Goal: Task Accomplishment & Management: Manage account settings

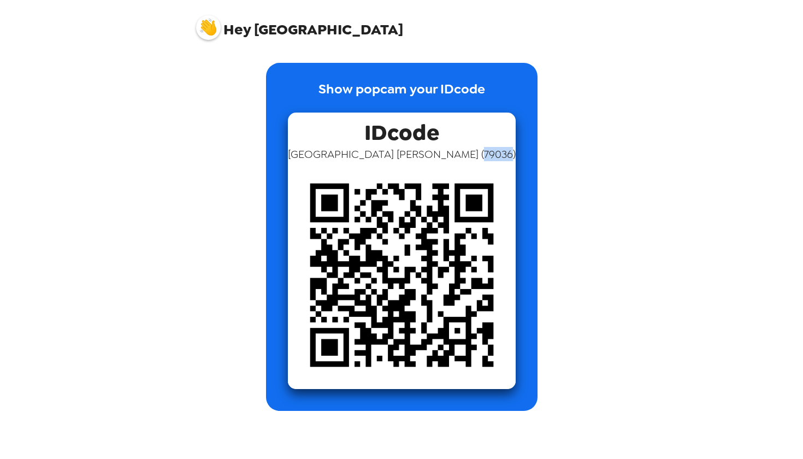
drag, startPoint x: 431, startPoint y: 153, endPoint x: 458, endPoint y: 156, distance: 26.9
click at [458, 156] on span "Sydney McCorkle ( 79036 )" at bounding box center [402, 154] width 228 height 14
copy span "79036"
click at [327, 75] on div "Show popcam your IDcode IDcode Sydney McCorkle ( 79036 )" at bounding box center [401, 237] width 271 height 348
click at [249, 29] on span "Hey" at bounding box center [236, 30] width 27 height 20
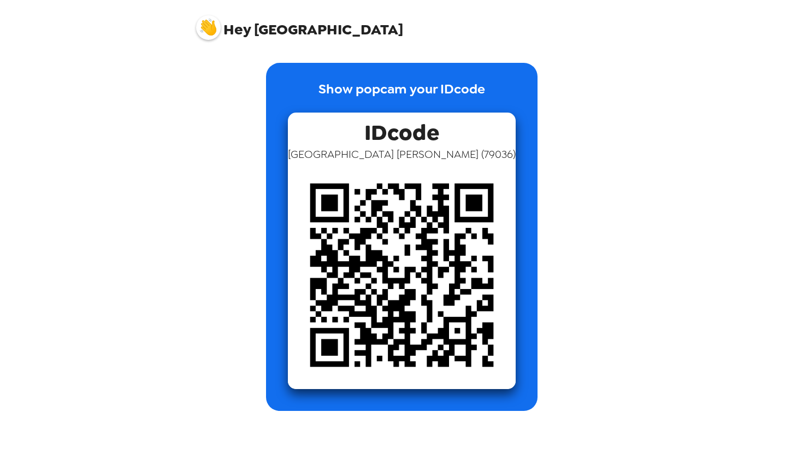
click at [206, 29] on img at bounding box center [208, 27] width 25 height 25
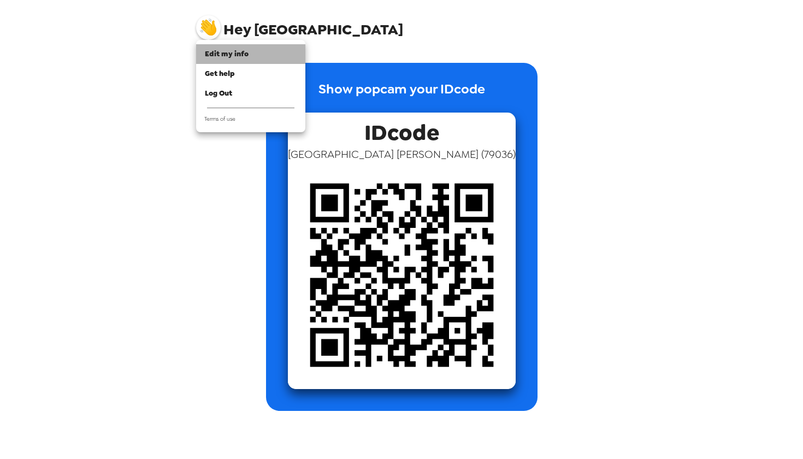
click at [233, 54] on span "Edit my info" at bounding box center [227, 53] width 44 height 9
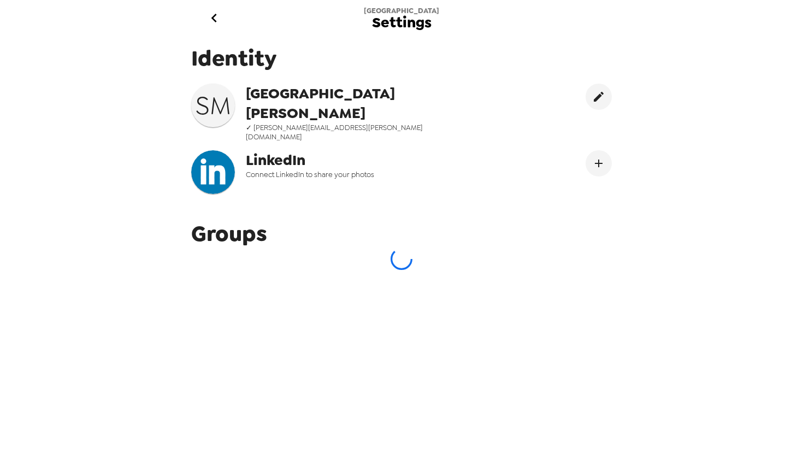
click at [215, 17] on icon "go back" at bounding box center [213, 17] width 17 height 17
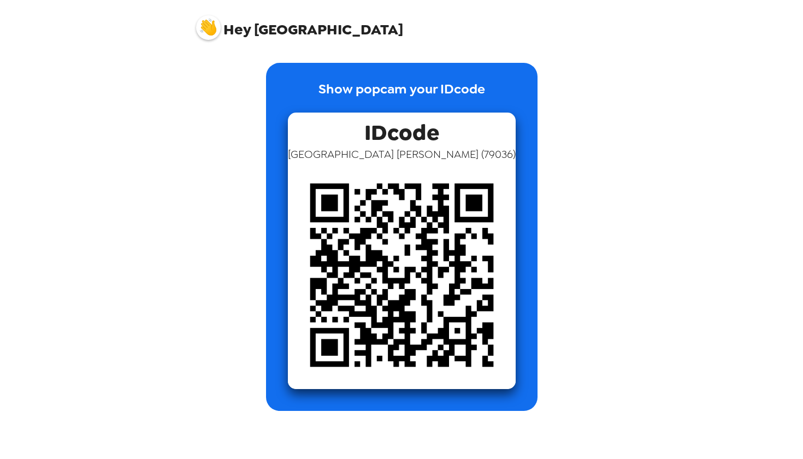
click at [238, 28] on span "Hey" at bounding box center [236, 30] width 27 height 20
click at [428, 141] on span "IDcode" at bounding box center [401, 129] width 75 height 34
click at [204, 23] on img at bounding box center [208, 27] width 25 height 25
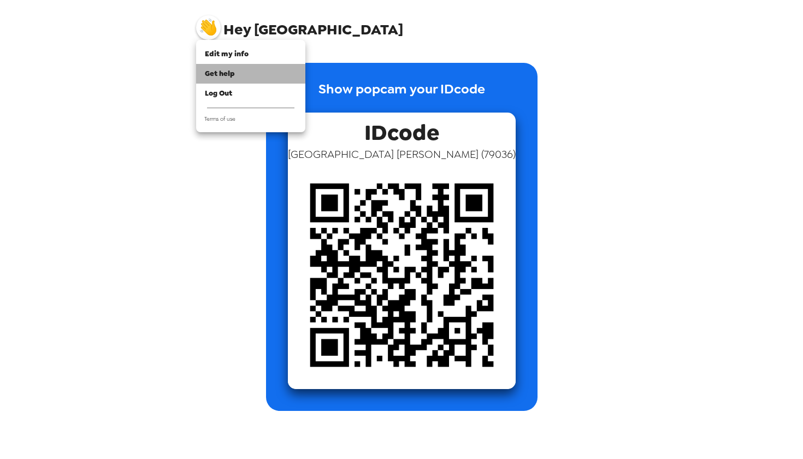
click at [233, 70] on span "Get help" at bounding box center [220, 73] width 30 height 9
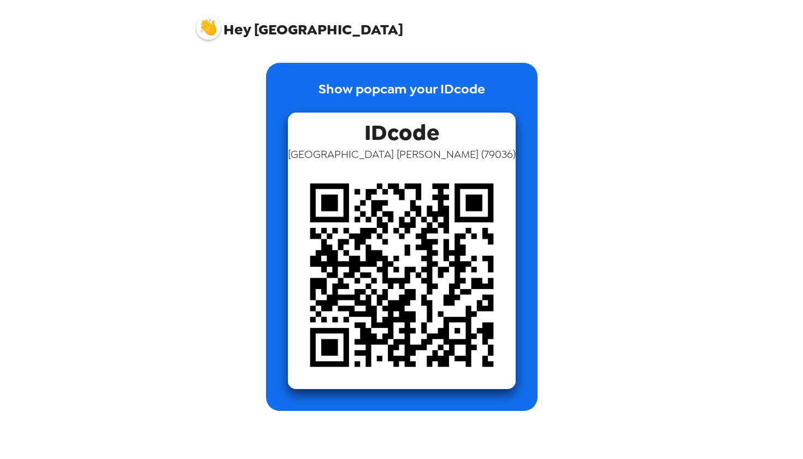
click at [411, 172] on img at bounding box center [402, 275] width 228 height 228
click at [394, 88] on p "Show popcam your IDcode" at bounding box center [401, 95] width 167 height 33
click at [382, 267] on img at bounding box center [402, 275] width 228 height 228
click at [377, 128] on span "IDcode" at bounding box center [401, 129] width 75 height 34
